Goal: Task Accomplishment & Management: Use online tool/utility

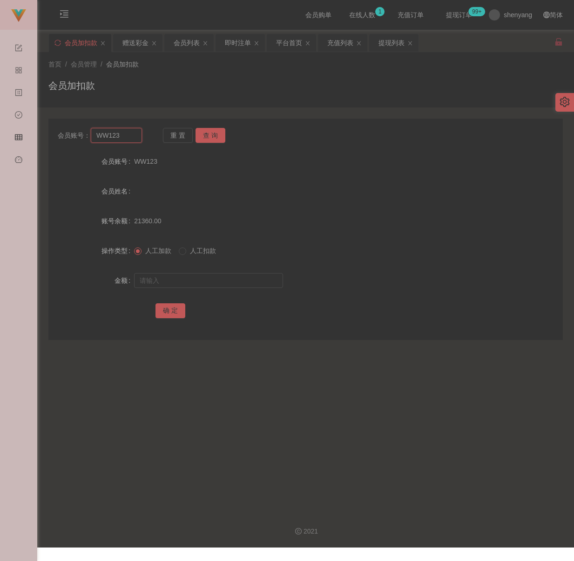
click at [125, 136] on input "WW123" at bounding box center [116, 135] width 51 height 15
paste input "sharon8821"
type input "sharon8821"
click at [211, 135] on button "查 询" at bounding box center [210, 135] width 30 height 15
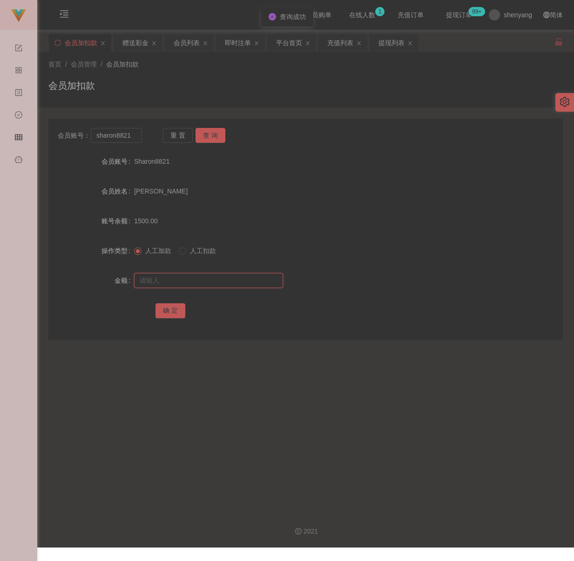
click at [183, 281] on input "text" at bounding box center [208, 280] width 149 height 15
click at [229, 281] on input "text" at bounding box center [208, 280] width 149 height 15
paste input "30855"
type input "30855"
click at [177, 308] on button "确 定" at bounding box center [170, 310] width 30 height 15
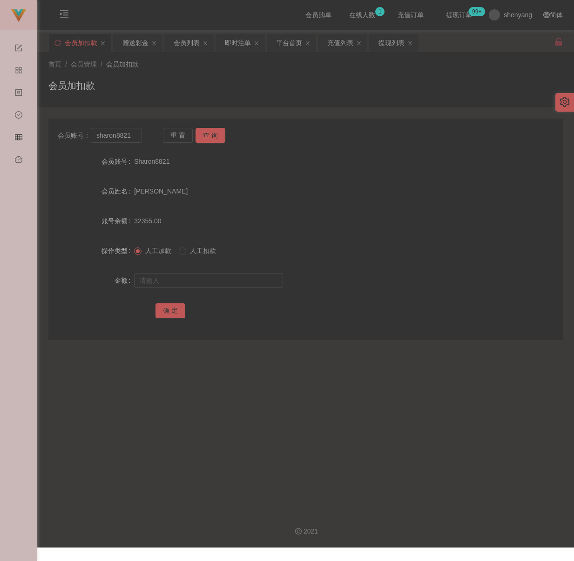
click at [436, 80] on div "会员加扣款" at bounding box center [305, 89] width 514 height 21
click at [264, 91] on div "会员加扣款" at bounding box center [305, 89] width 514 height 21
click at [468, 79] on div "会员加扣款" at bounding box center [305, 89] width 514 height 21
click at [134, 137] on input "sharon8821" at bounding box center [116, 135] width 51 height 15
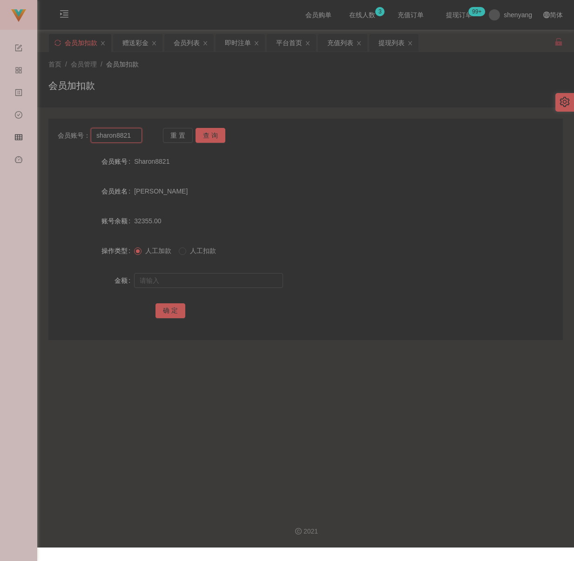
paste input "01125176934"
type input "01125176934"
click at [208, 130] on button "查 询" at bounding box center [210, 135] width 30 height 15
click at [202, 280] on input "text" at bounding box center [208, 280] width 149 height 15
click at [222, 282] on input "text" at bounding box center [208, 280] width 149 height 15
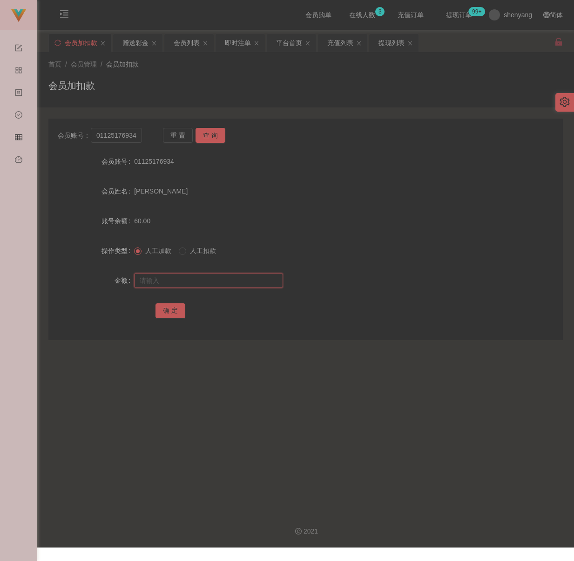
paste input "200"
type input "200"
click at [175, 308] on button "确 定" at bounding box center [170, 310] width 30 height 15
click at [237, 76] on div "首页 / 会员管理 / 会员加扣款 / 会员加扣款" at bounding box center [305, 80] width 514 height 40
